Goal: Register for event/course

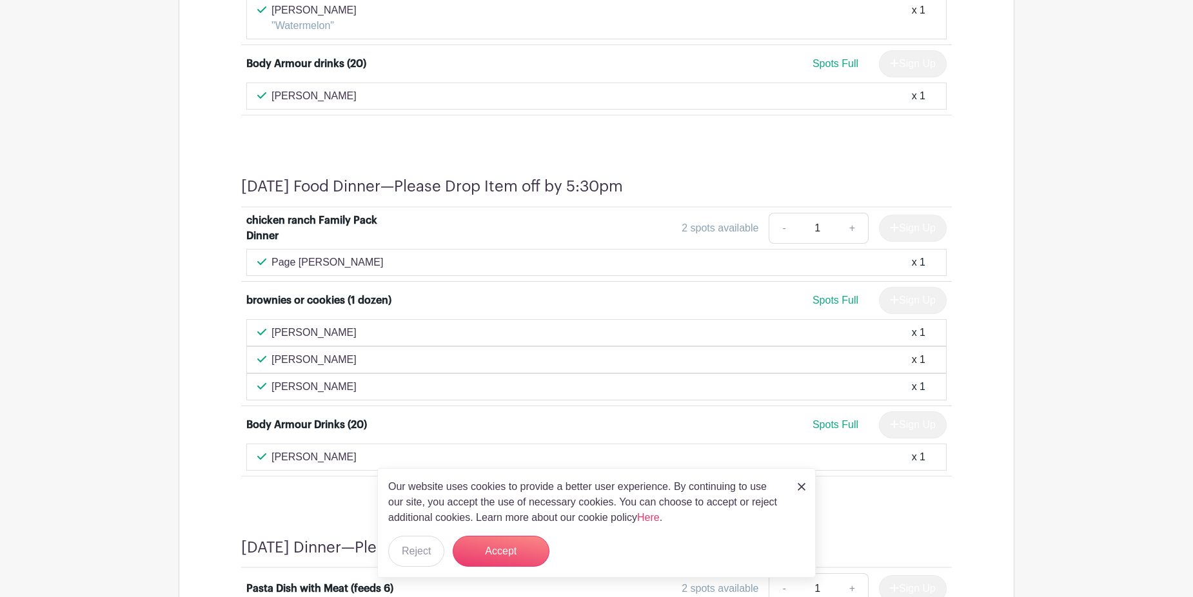
scroll to position [1225, 0]
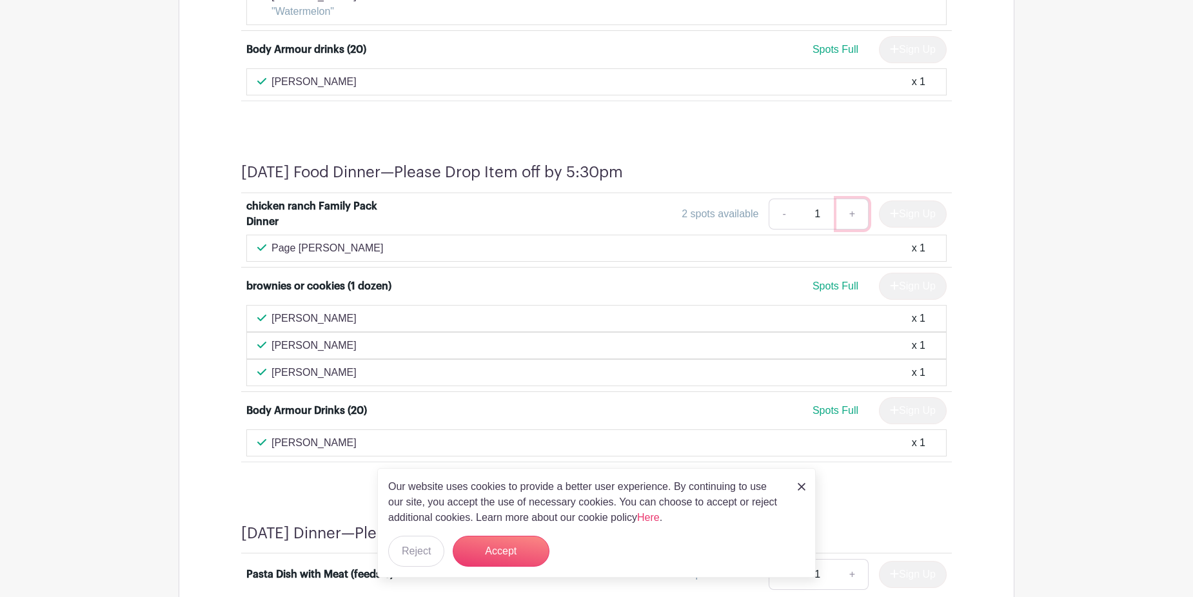
click at [849, 215] on link "+" at bounding box center [852, 214] width 32 height 31
click at [844, 212] on link "+" at bounding box center [852, 214] width 32 height 31
click at [780, 212] on link "-" at bounding box center [784, 214] width 30 height 31
click at [698, 216] on div "2 spots available" at bounding box center [720, 213] width 77 height 15
click at [392, 225] on div "chicken ranch Family Pack Dinner" at bounding box center [326, 214] width 160 height 31
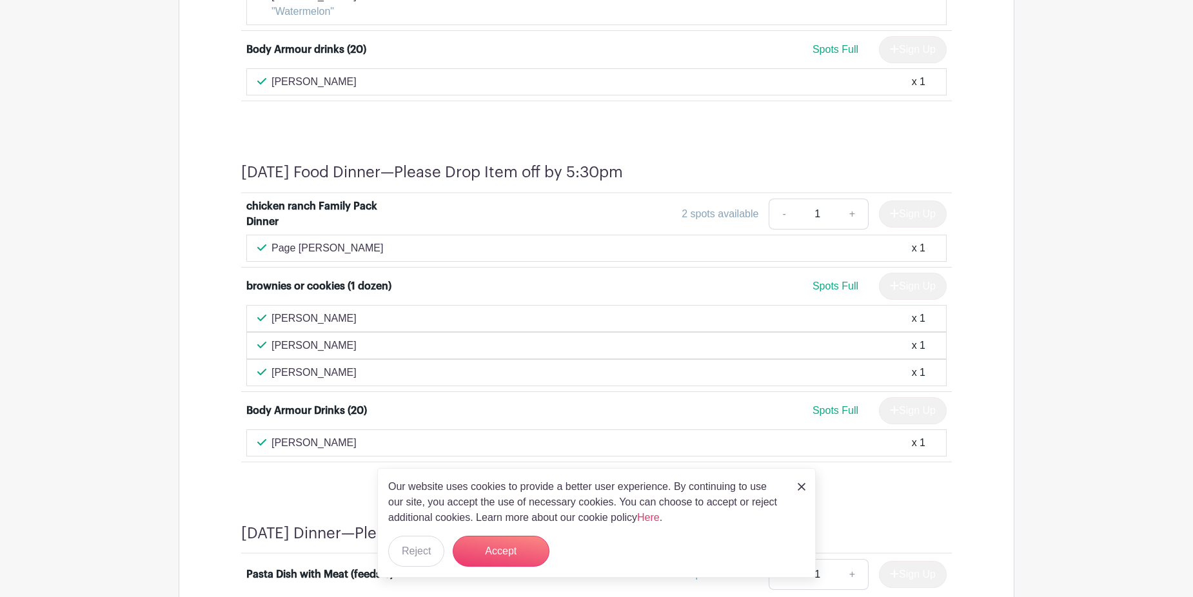
click at [282, 204] on div "chicken ranch Family Pack Dinner" at bounding box center [326, 214] width 160 height 31
click at [916, 213] on div "Sign Up" at bounding box center [908, 214] width 78 height 27
click at [704, 207] on div "2 spots available" at bounding box center [720, 213] width 77 height 15
click at [707, 210] on div "2 spots available" at bounding box center [720, 213] width 77 height 15
click at [918, 215] on div "Sign Up" at bounding box center [908, 214] width 78 height 27
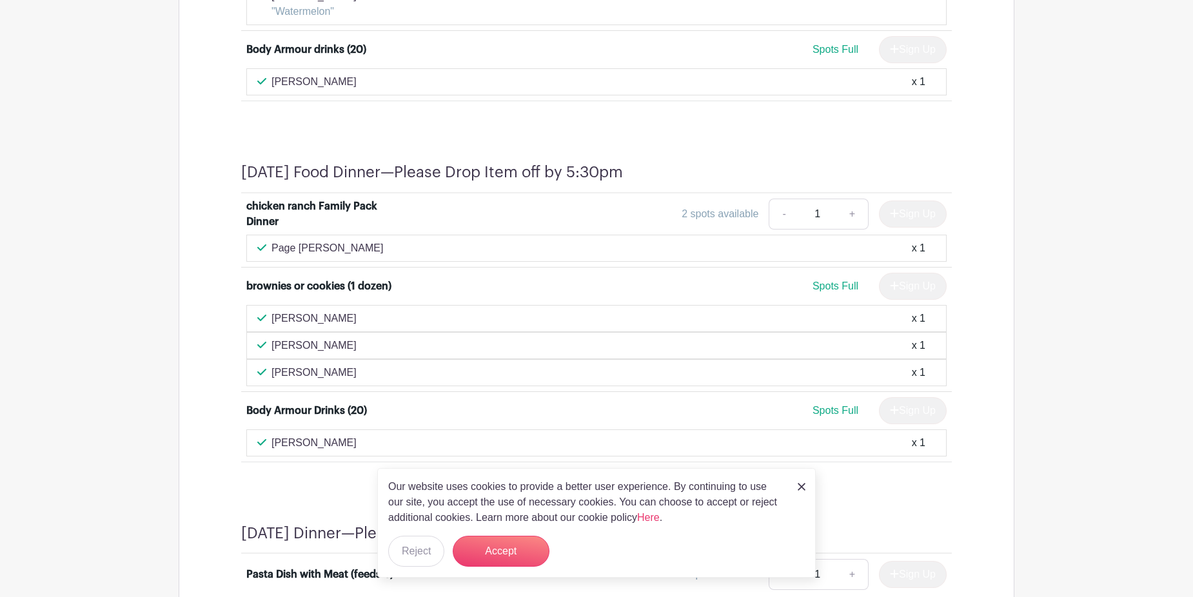
click at [673, 202] on div "2 spots available - 1 + Sign Up" at bounding box center [685, 214] width 526 height 31
click at [802, 489] on img at bounding box center [802, 487] width 8 height 8
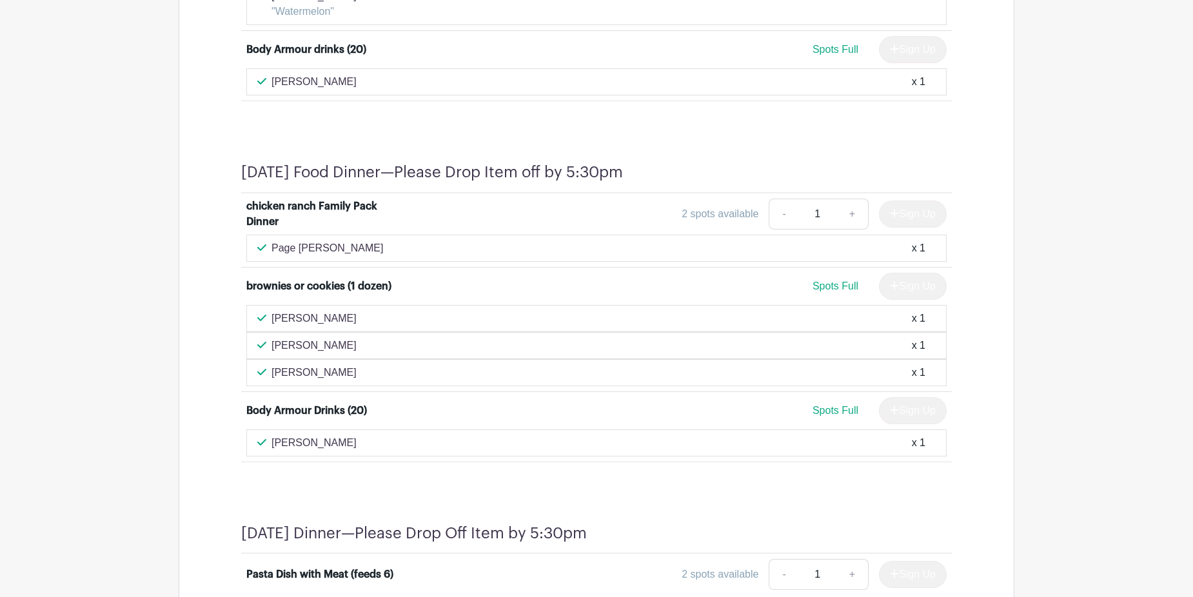
click at [742, 218] on div "2 spots available" at bounding box center [720, 213] width 77 height 15
click at [831, 213] on input "1" at bounding box center [817, 214] width 39 height 31
click at [847, 213] on link "+" at bounding box center [852, 214] width 32 height 31
type input "2"
click at [802, 215] on input "2" at bounding box center [817, 214] width 39 height 31
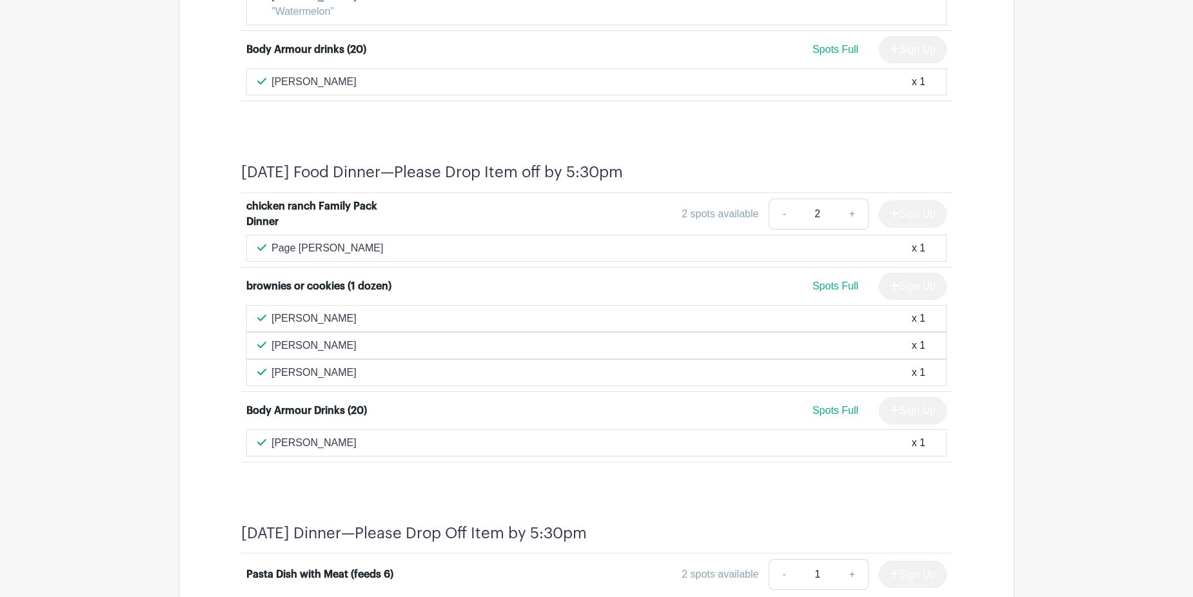
click at [684, 214] on div "2 spots available" at bounding box center [720, 213] width 77 height 15
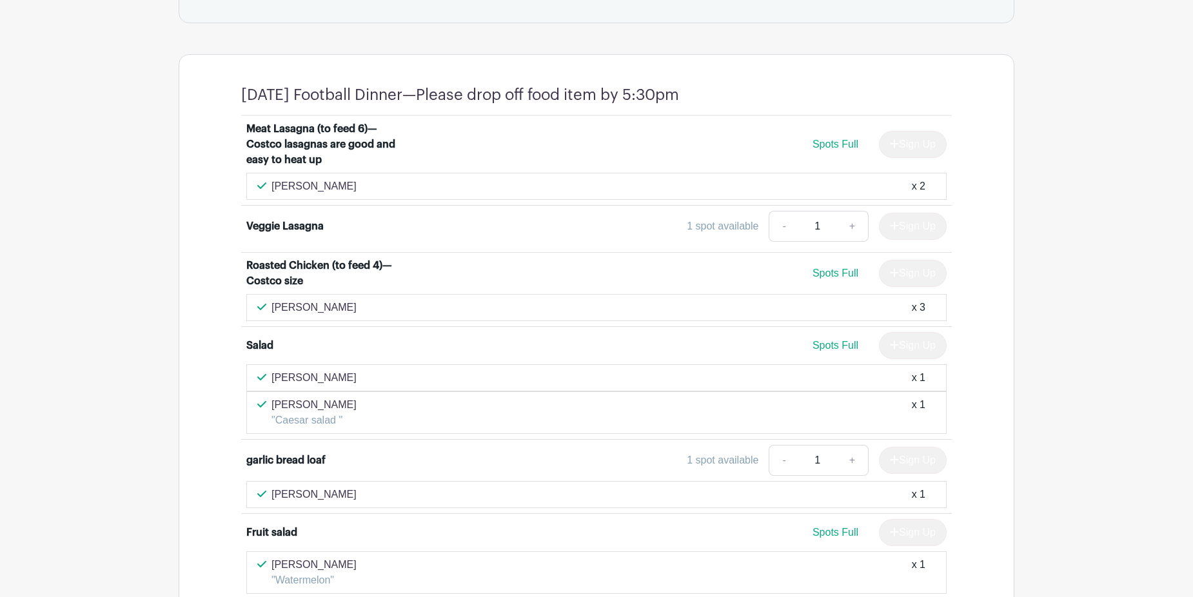
scroll to position [387, 0]
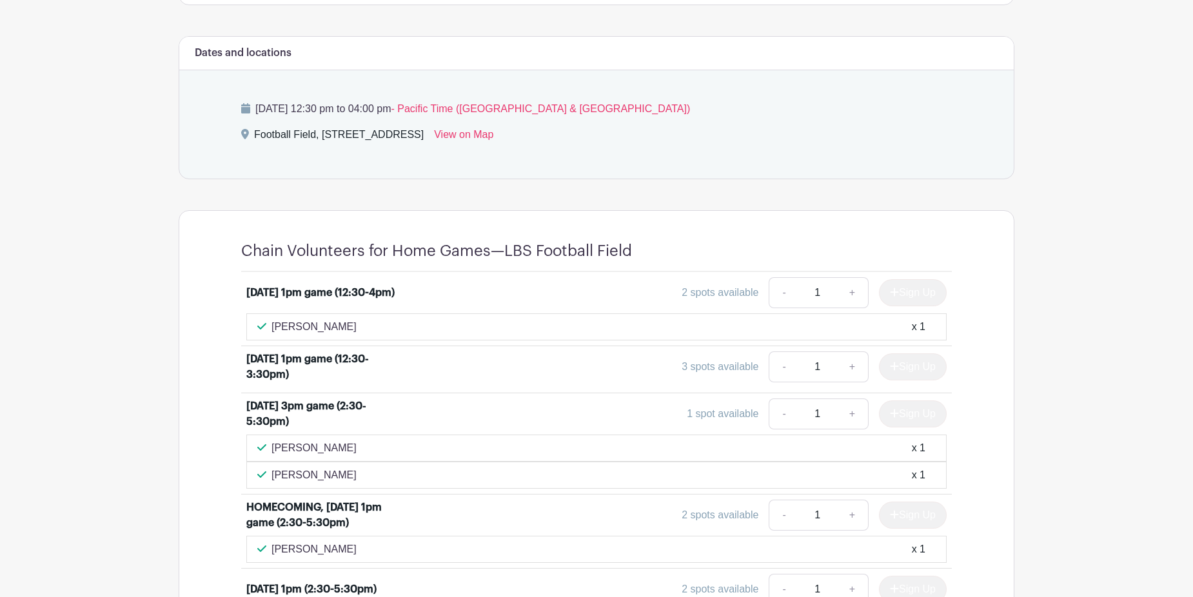
scroll to position [580, 0]
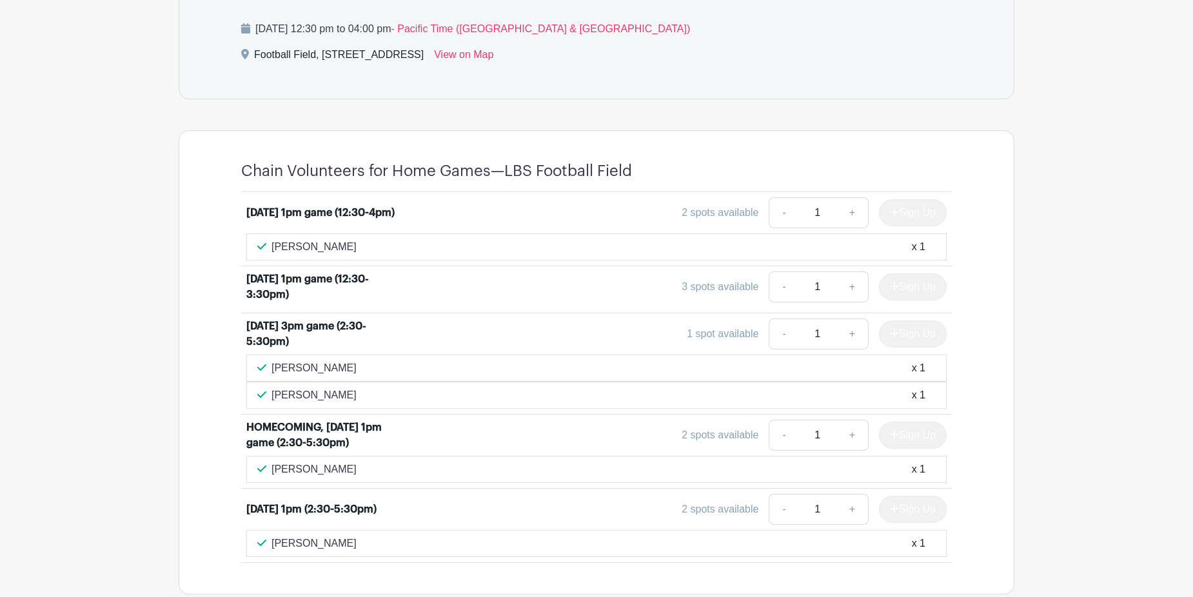
click at [976, 395] on div "[DATE] 1pm game (12:30-4pm) 2 spots available - 1 + Sign Up [PERSON_NAME] x [DA…" at bounding box center [596, 377] width 773 height 371
drag, startPoint x: 166, startPoint y: 384, endPoint x: 380, endPoint y: 406, distance: 215.3
click at [171, 385] on main "Log In Sign Up for Free [PERSON_NAME] Family Association Laguna Football Chain …" at bounding box center [596, 48] width 1193 height 1256
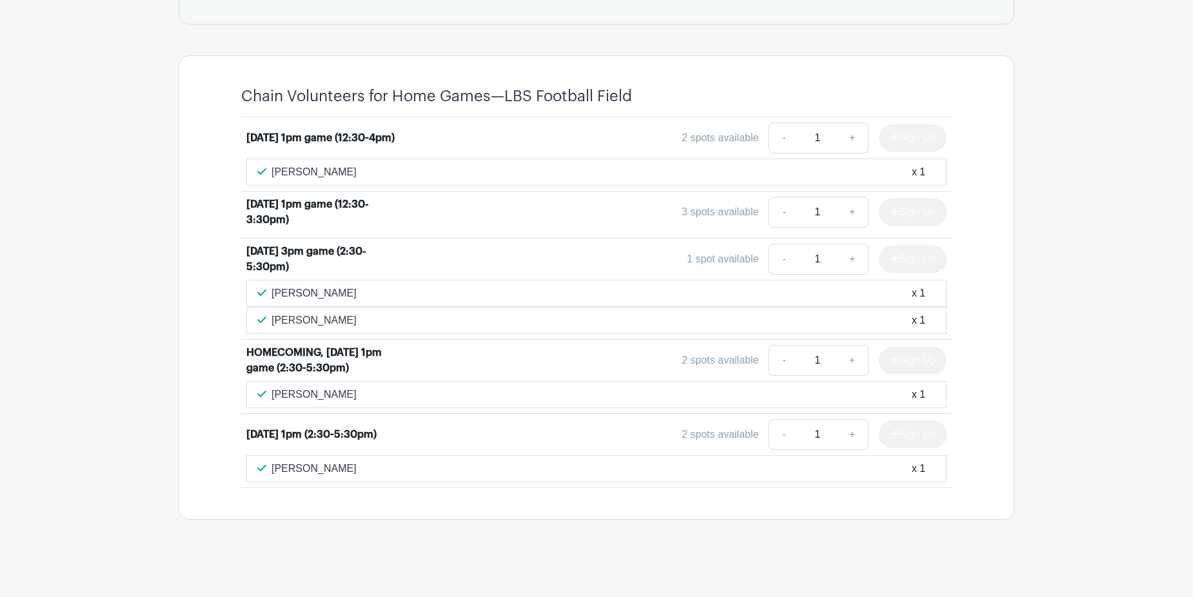
scroll to position [658, 0]
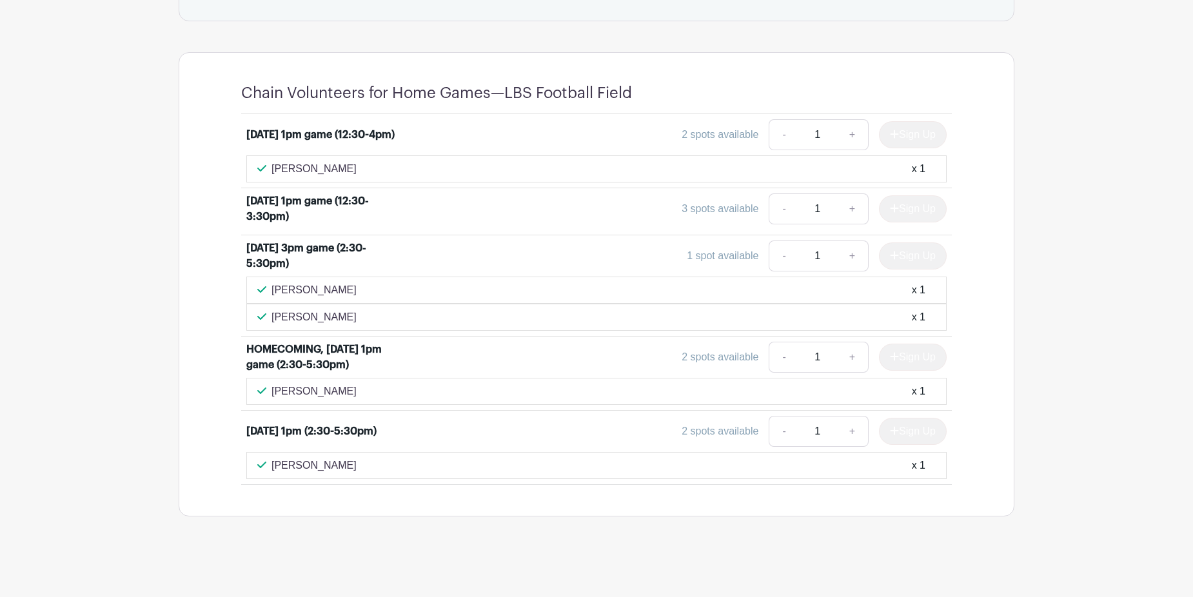
click at [805, 253] on input "1" at bounding box center [817, 256] width 39 height 31
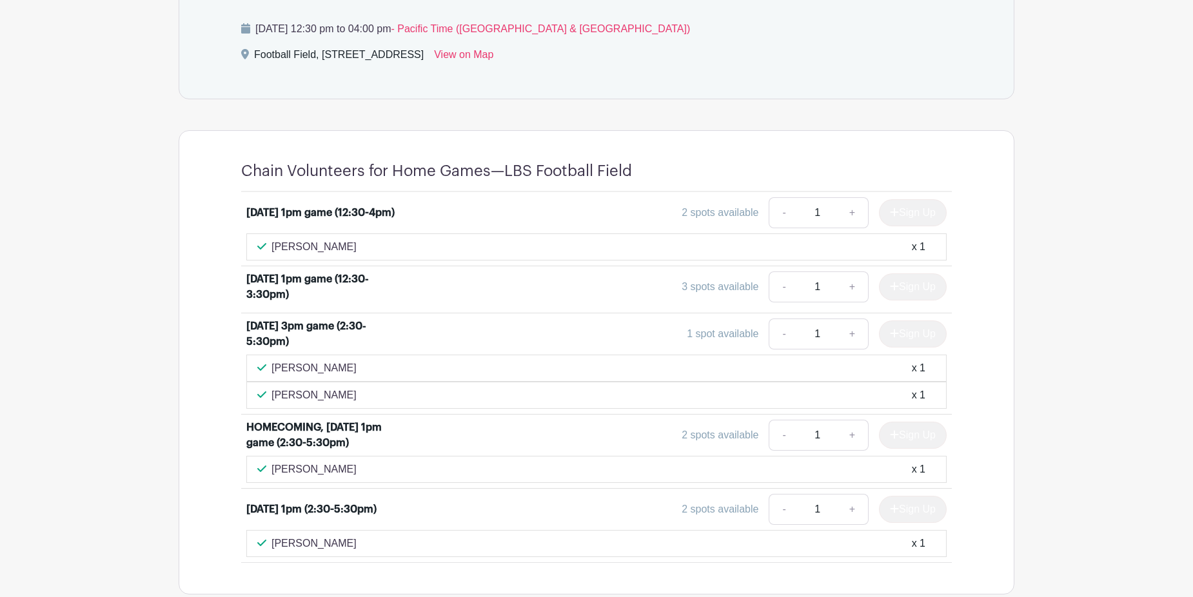
scroll to position [400, 0]
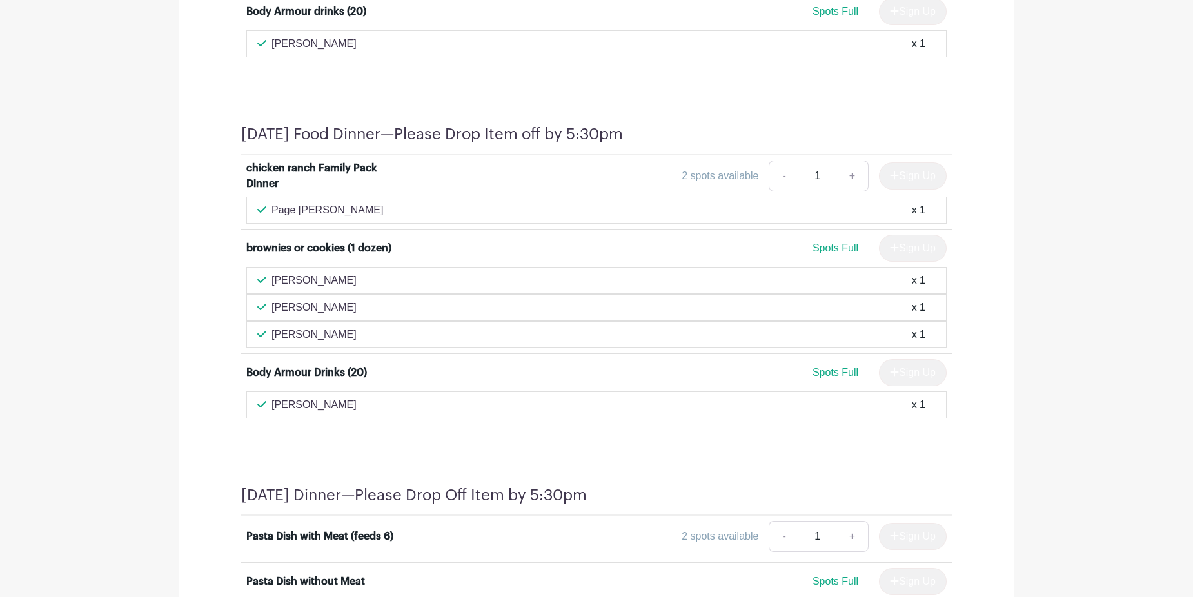
scroll to position [1290, 0]
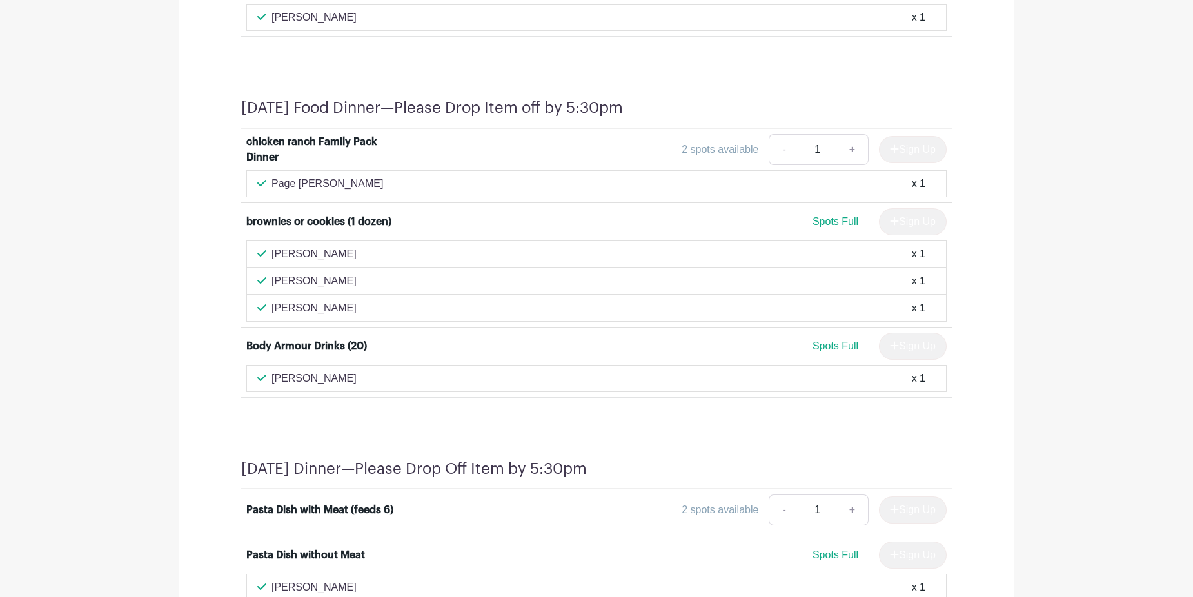
drag, startPoint x: 656, startPoint y: 147, endPoint x: 687, endPoint y: 144, distance: 31.1
click at [656, 146] on div "2 spots available - 1 + Sign Up" at bounding box center [685, 149] width 526 height 31
click at [702, 147] on div "2 spots available" at bounding box center [720, 149] width 77 height 15
drag, startPoint x: 706, startPoint y: 147, endPoint x: 783, endPoint y: 139, distance: 77.2
click at [708, 146] on div "2 spots available" at bounding box center [720, 149] width 77 height 15
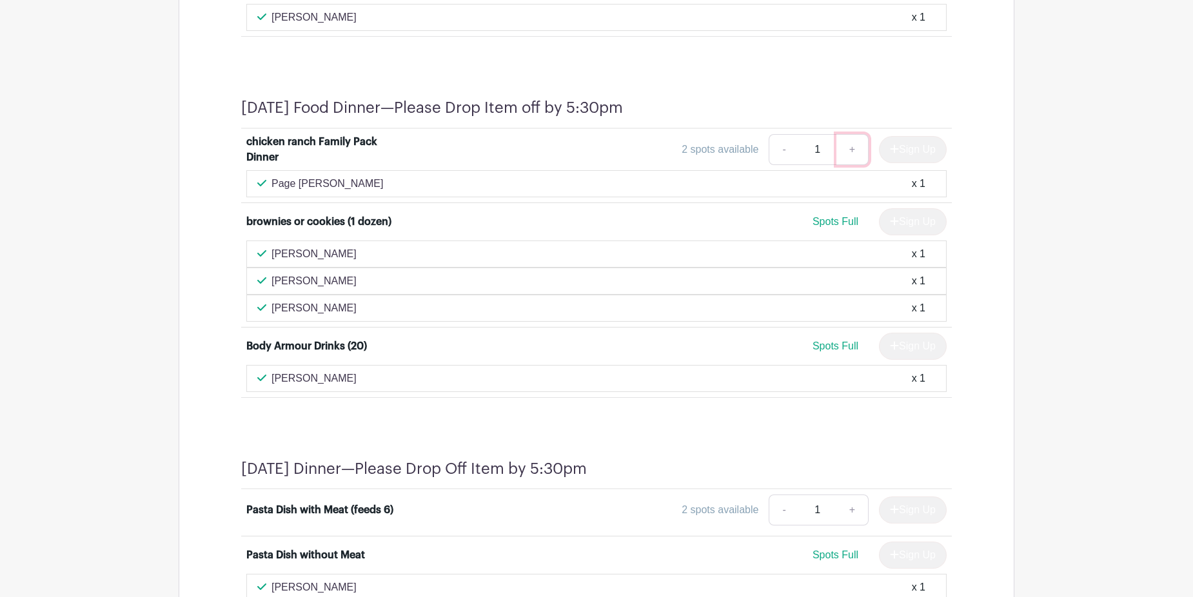
click at [853, 147] on link "+" at bounding box center [852, 149] width 32 height 31
click at [777, 149] on link "-" at bounding box center [784, 149] width 30 height 31
type input "1"
click at [642, 151] on div "2 spots available - 1 + Sign Up" at bounding box center [685, 149] width 526 height 31
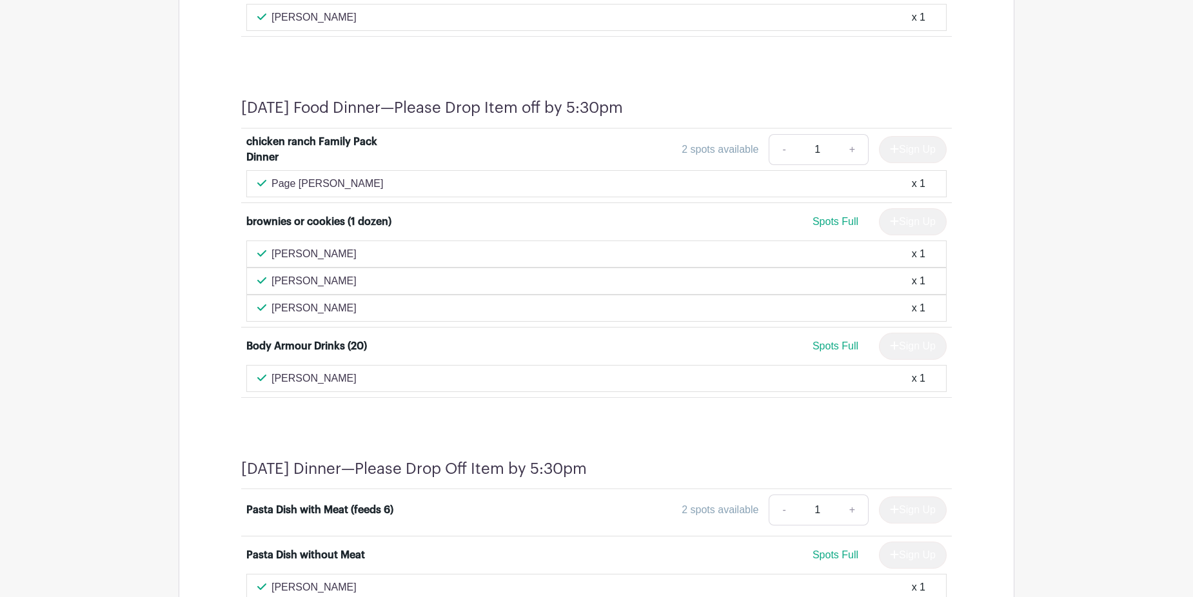
click at [691, 146] on div "2 spots available" at bounding box center [720, 149] width 77 height 15
drag, startPoint x: 709, startPoint y: 162, endPoint x: 715, endPoint y: 166, distance: 7.4
click at [715, 166] on div "chicken ranch Family Pack Dinner 2 spots available - 1 + Sign Up" at bounding box center [596, 152] width 700 height 36
drag, startPoint x: 715, startPoint y: 166, endPoint x: 745, endPoint y: 187, distance: 36.1
click at [745, 187] on div "Page Plowman x 1" at bounding box center [596, 183] width 678 height 15
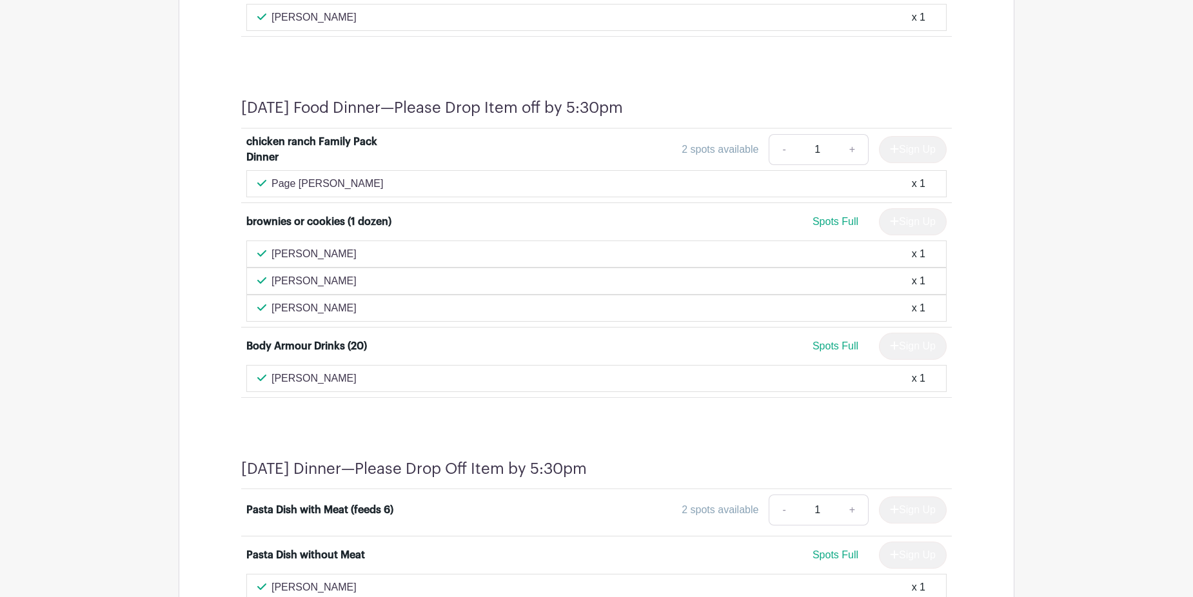
click at [672, 193] on div "Page Plowman x 1" at bounding box center [596, 183] width 700 height 27
click at [912, 184] on div "x 1" at bounding box center [919, 183] width 14 height 15
click at [288, 188] on p "Page Plowman" at bounding box center [327, 183] width 112 height 15
click at [280, 177] on p "Page Plowman" at bounding box center [327, 183] width 112 height 15
click at [350, 207] on li "brownies or cookies (1 dozen) Spots Full Sign Up Lydia Hernandez x 1 suzanne ry…" at bounding box center [596, 265] width 711 height 124
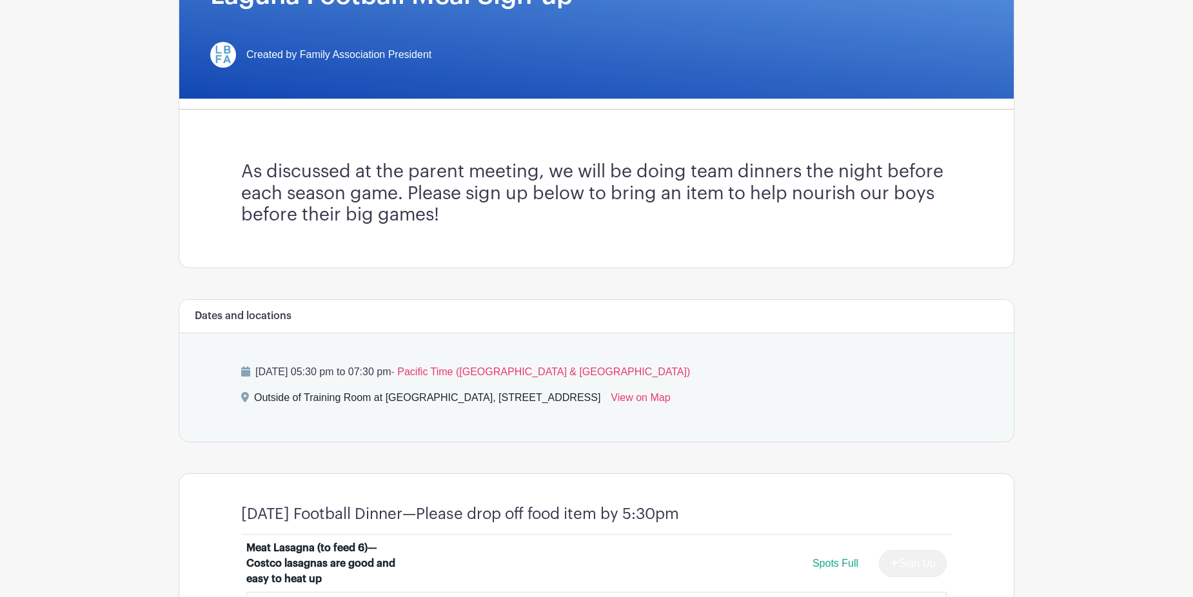
scroll to position [0, 0]
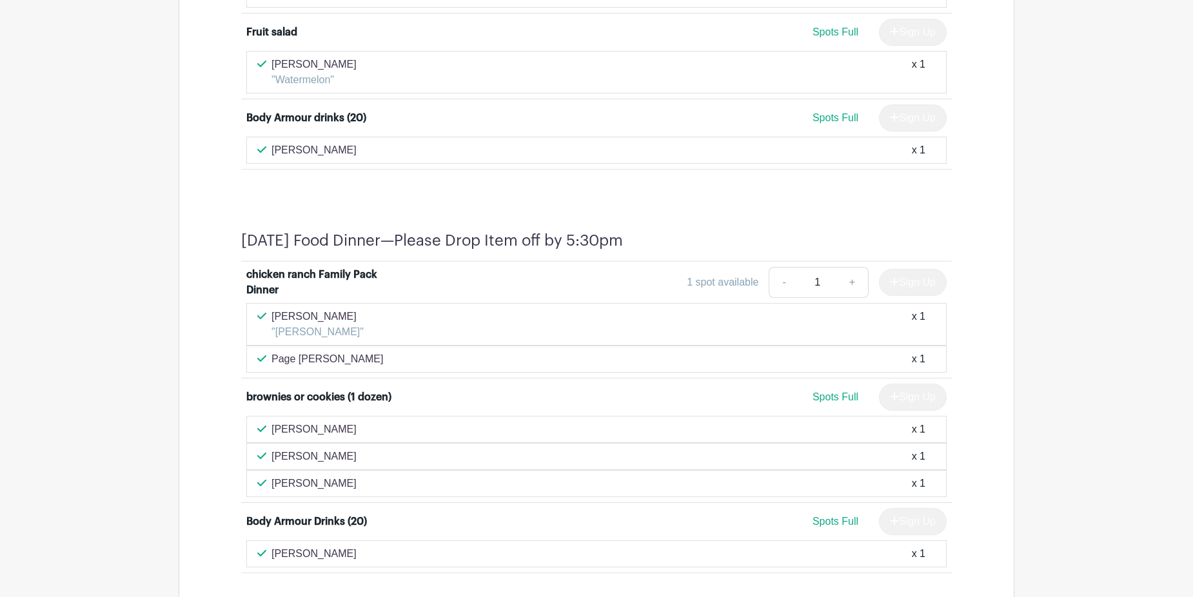
scroll to position [1376, 0]
